Goal: Navigation & Orientation: Go to known website

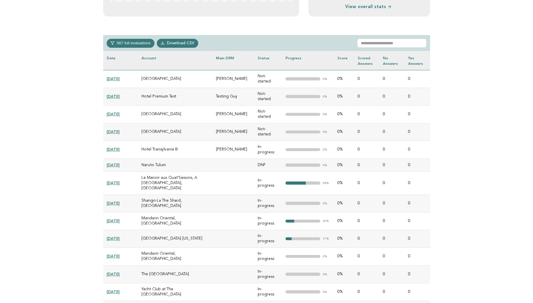
scroll to position [243, 0]
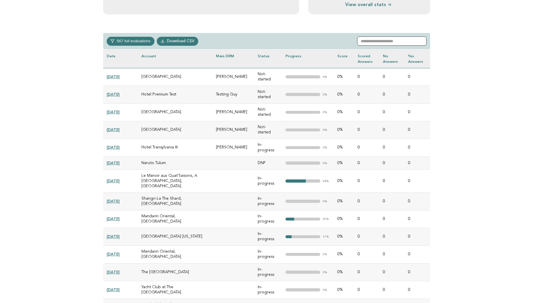
click at [369, 41] on input "text" at bounding box center [392, 41] width 70 height 9
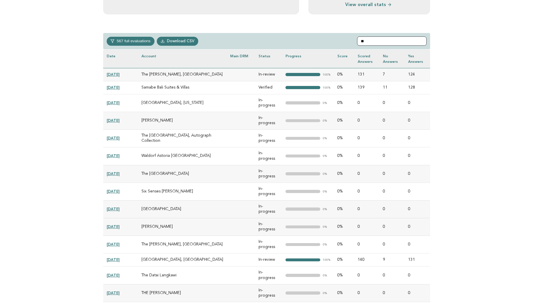
type input "*"
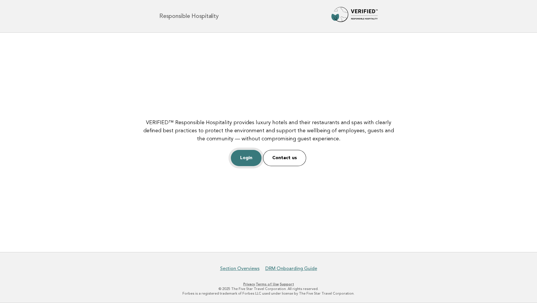
click at [237, 159] on link "Login" at bounding box center [246, 158] width 31 height 16
